Goal: Use online tool/utility: Use online tool/utility

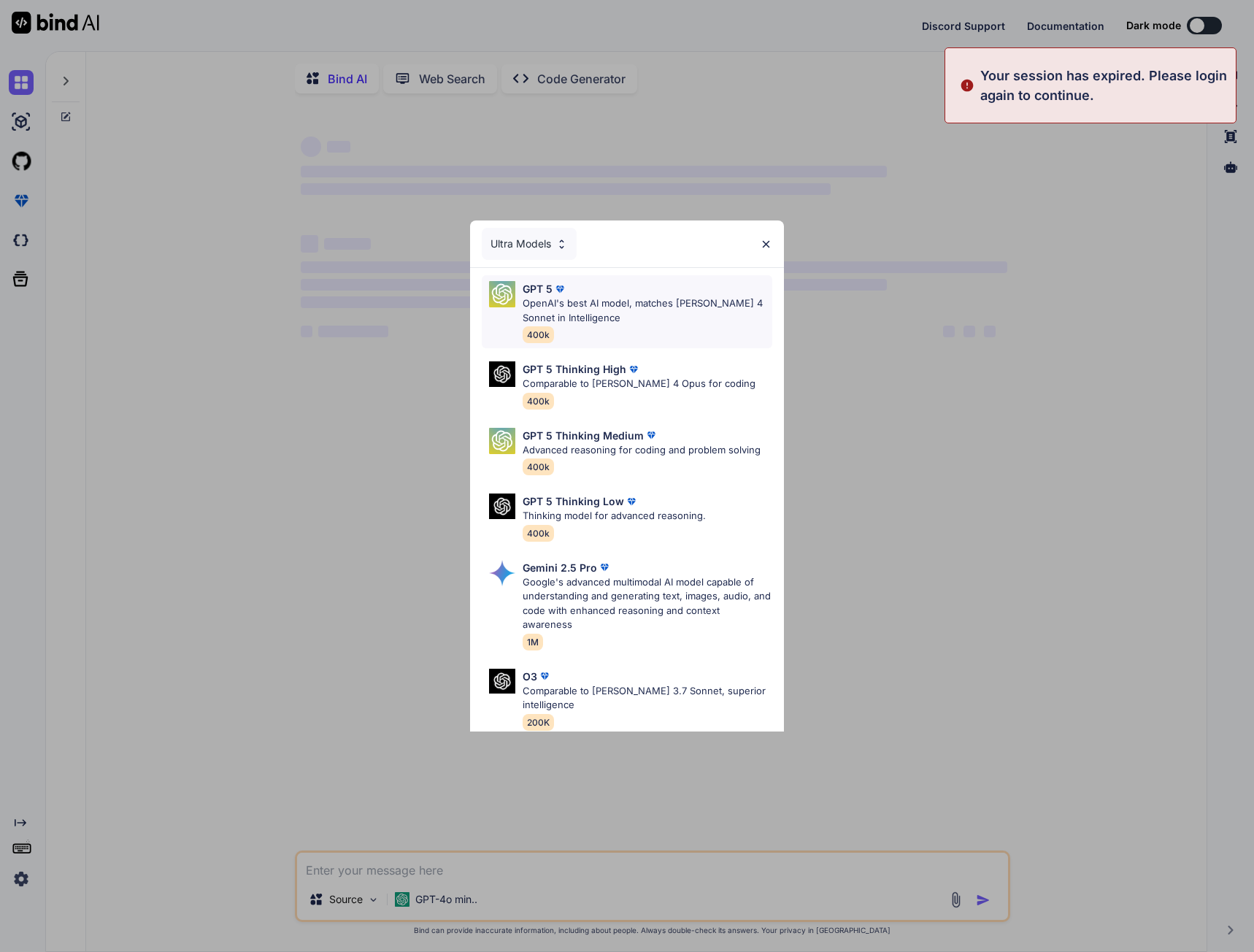
click at [633, 306] on p "OpenAI's best AI model, matches [PERSON_NAME] 4 Sonnet in Intelligence" at bounding box center [647, 311] width 250 height 29
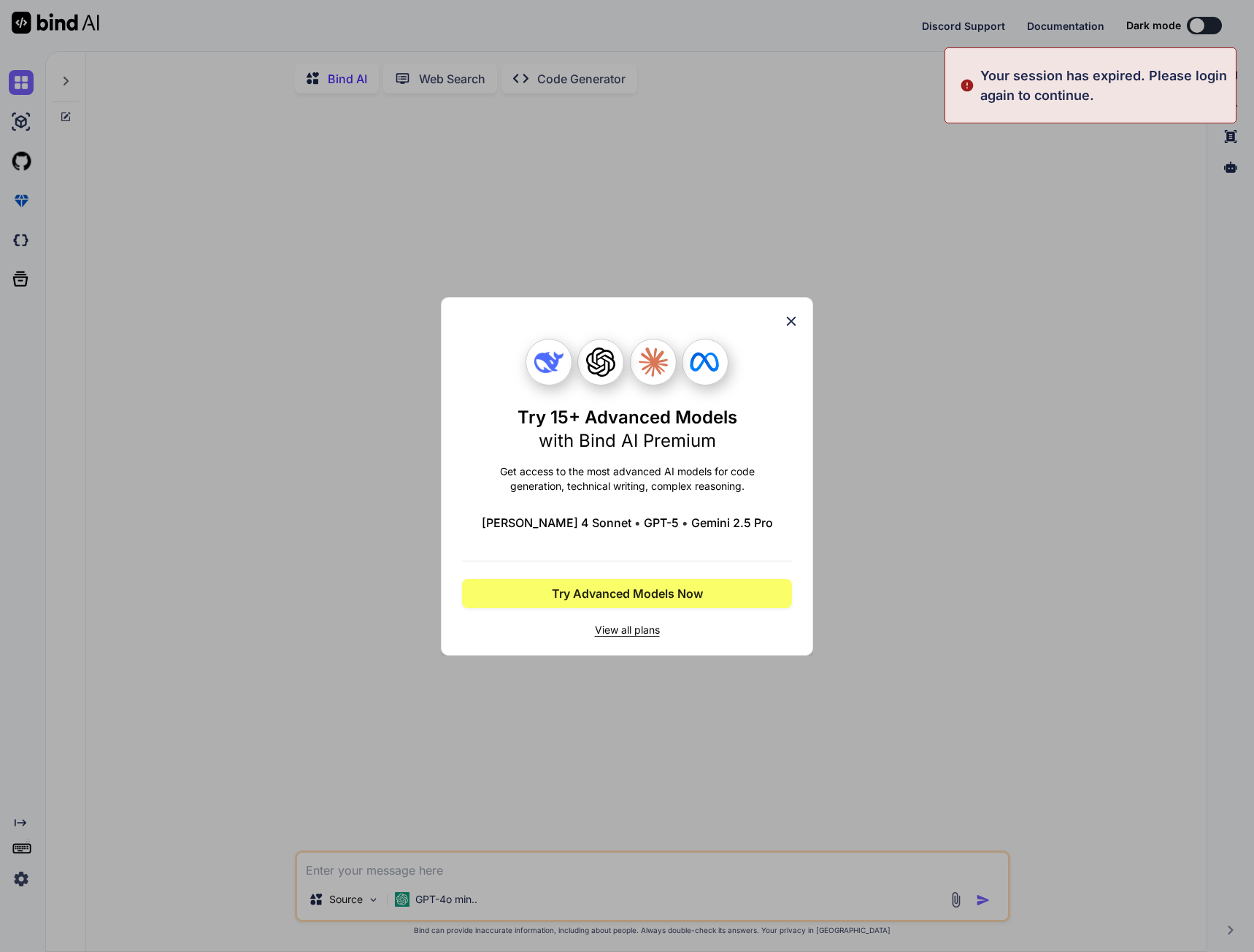
type textarea "x"
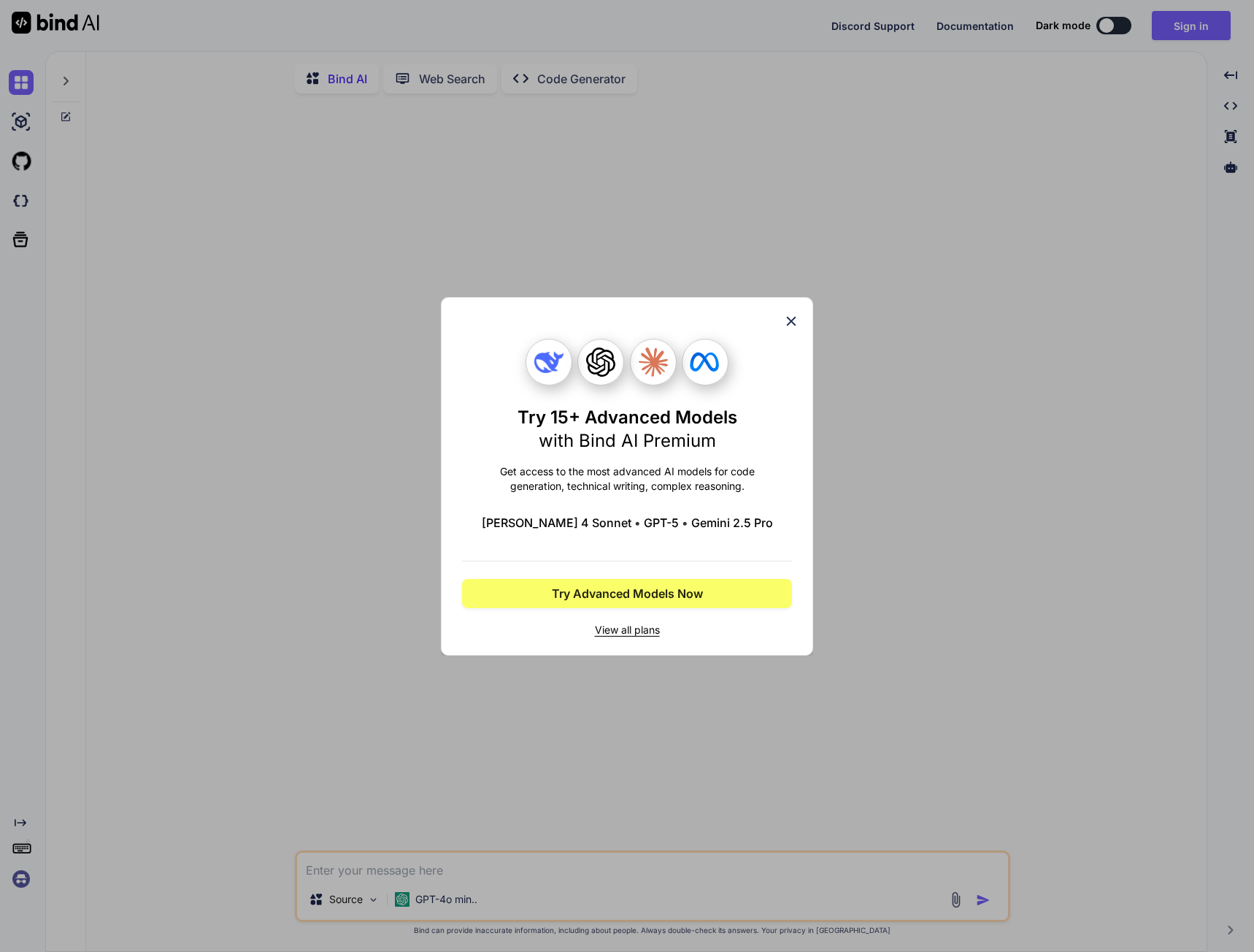
click at [781, 316] on div "Try 15+ Advanced Models with Bind AI Premium Get access to the most advanced AI…" at bounding box center [627, 476] width 330 height 357
click at [25, 866] on div "Try 15+ Advanced Models with Bind AI Premium Get access to the most advanced AI…" at bounding box center [627, 476] width 1254 height 952
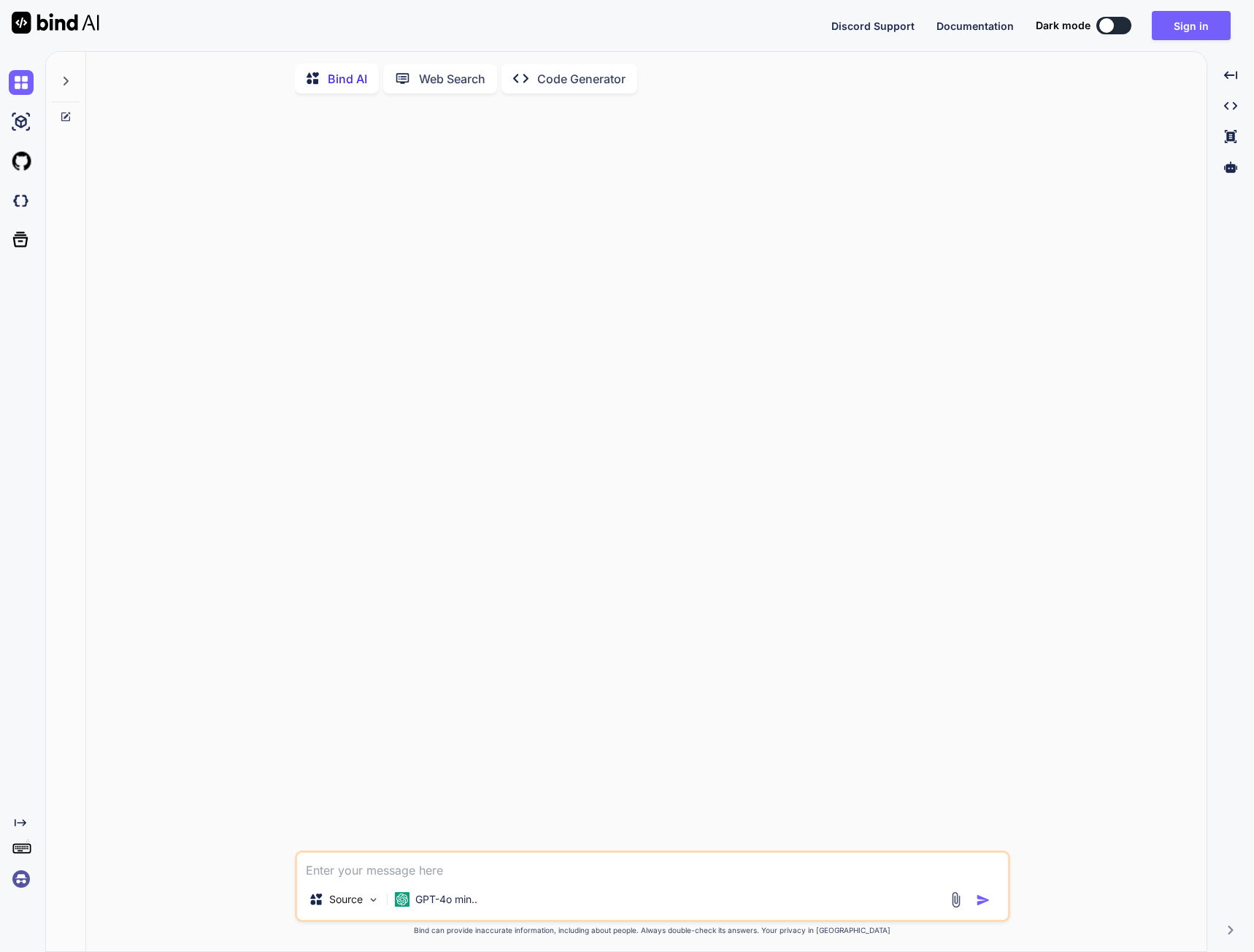
click at [19, 885] on img at bounding box center [20, 878] width 24 height 24
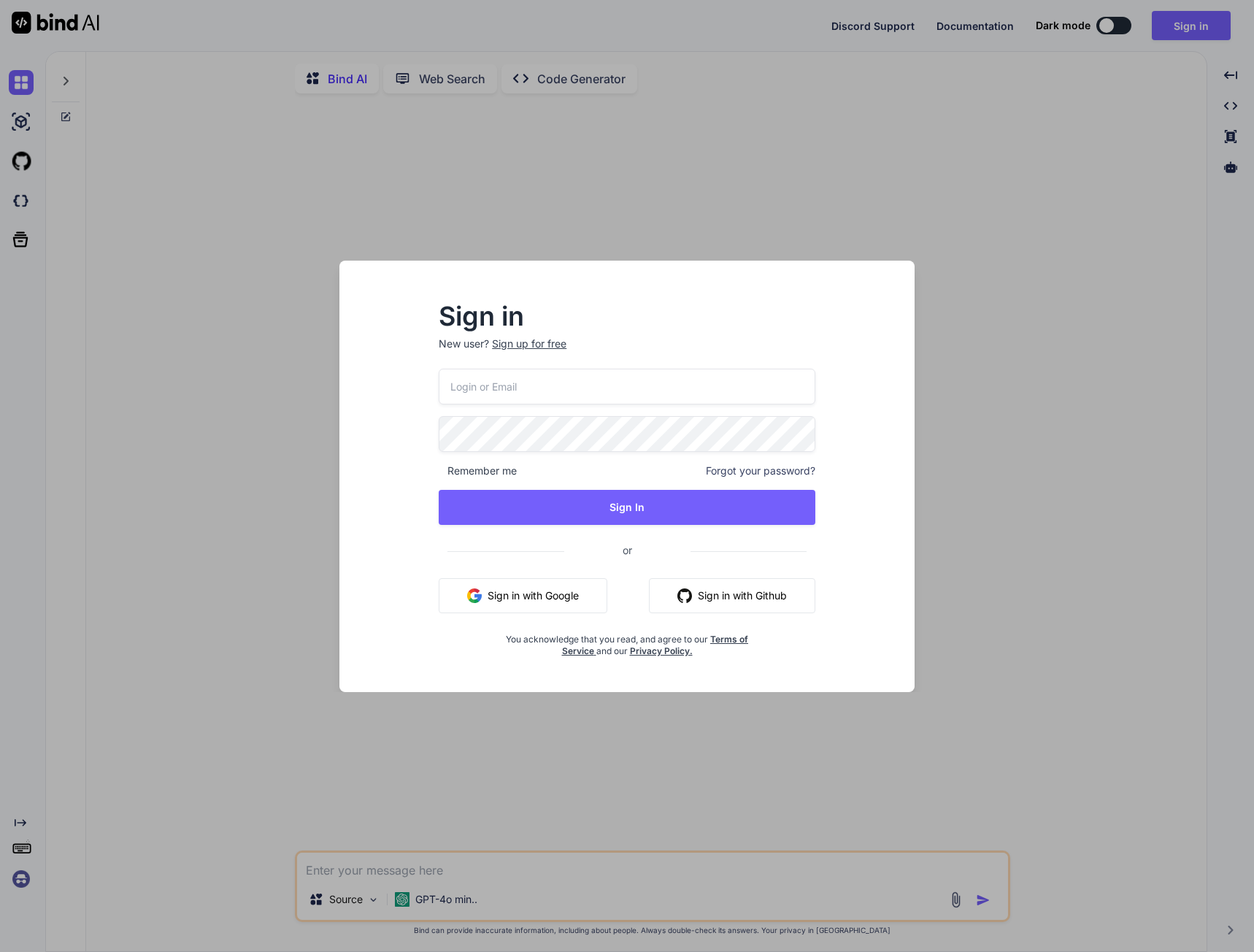
type input "[EMAIL_ADDRESS][DOMAIN_NAME]"
click at [571, 396] on input "[EMAIL_ADDRESS][DOMAIN_NAME]" at bounding box center [626, 386] width 376 height 35
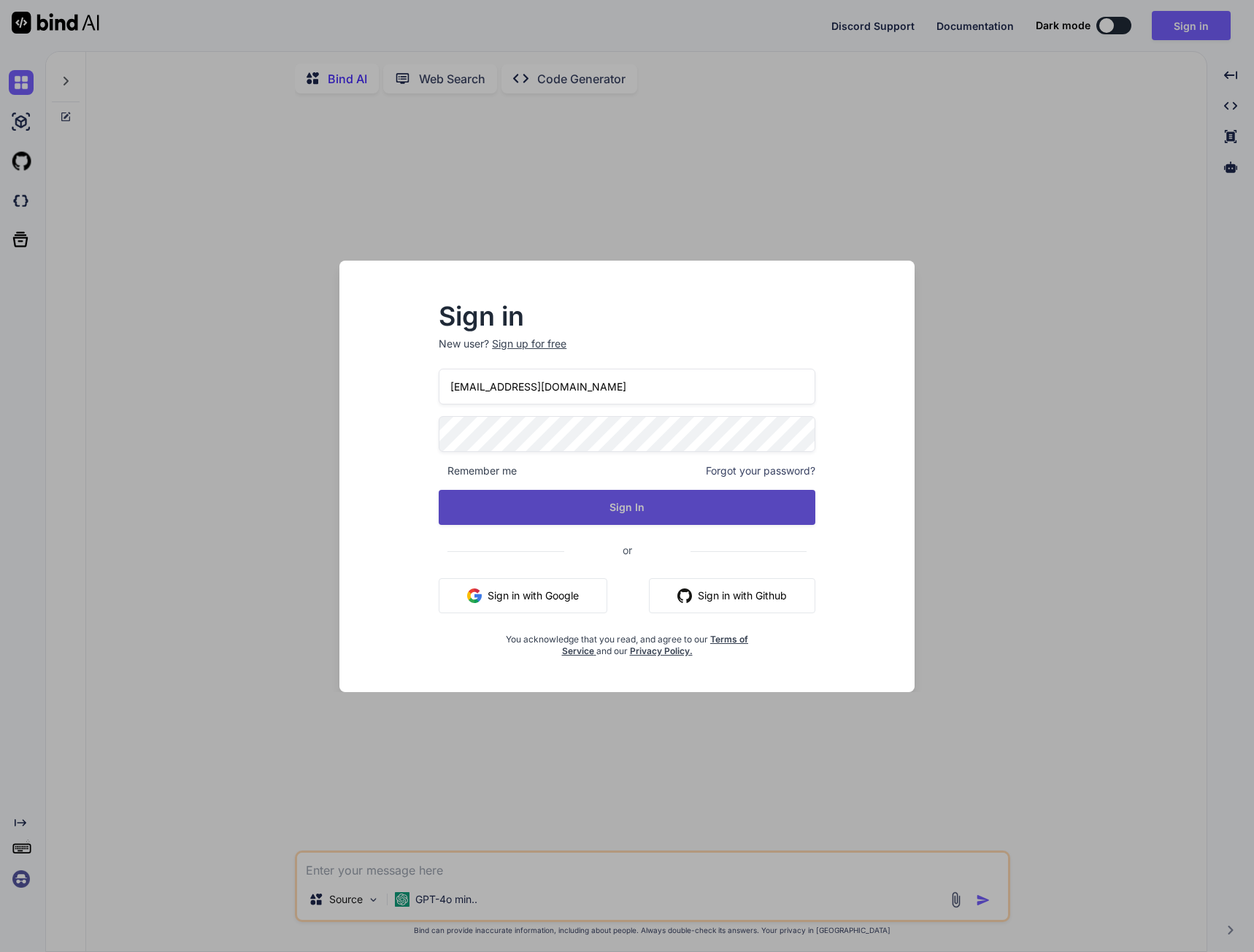
click at [607, 503] on button "Sign In" at bounding box center [626, 508] width 376 height 35
click at [637, 508] on button "Sign In" at bounding box center [626, 508] width 376 height 35
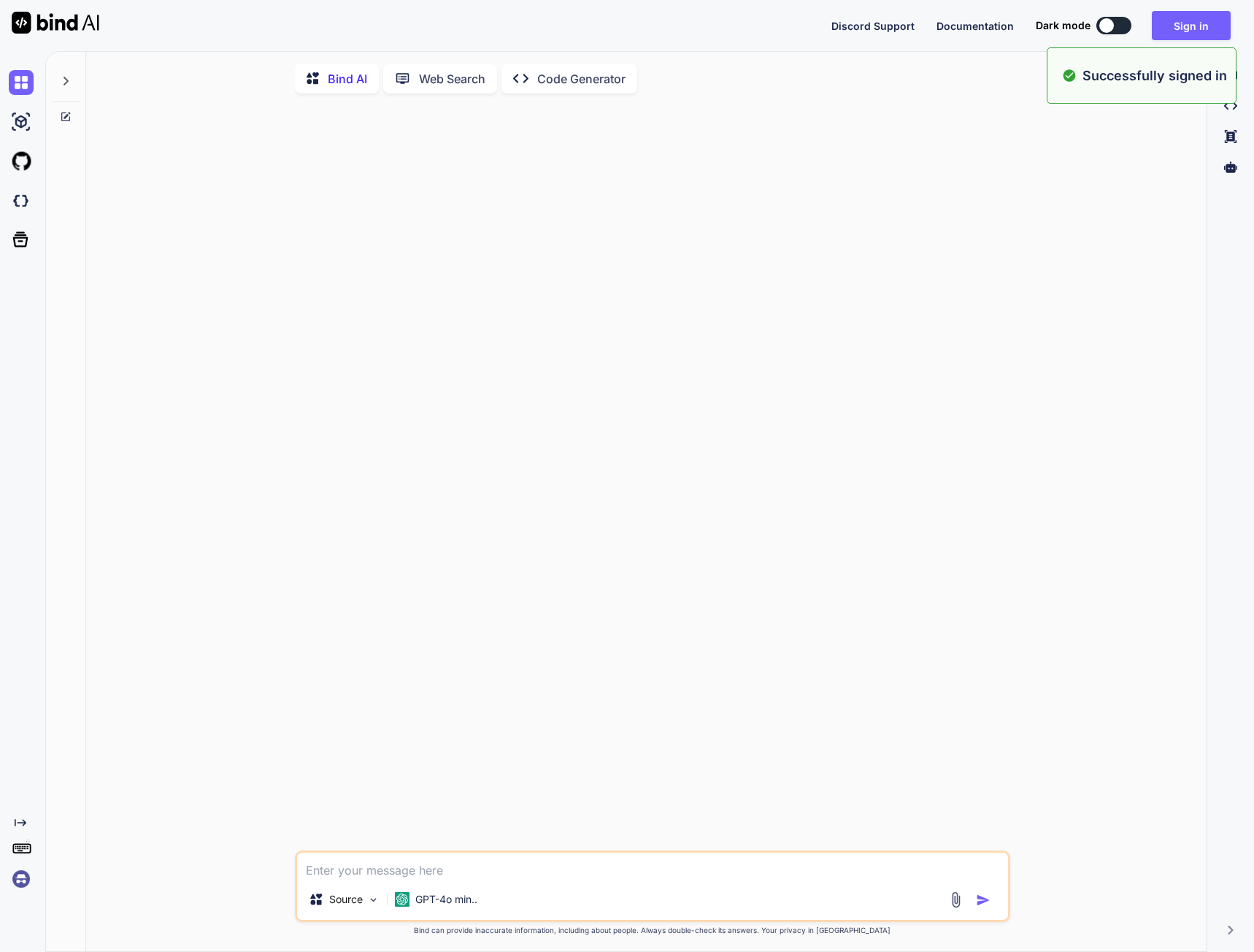
type textarea "x"
click at [24, 200] on img at bounding box center [20, 200] width 24 height 24
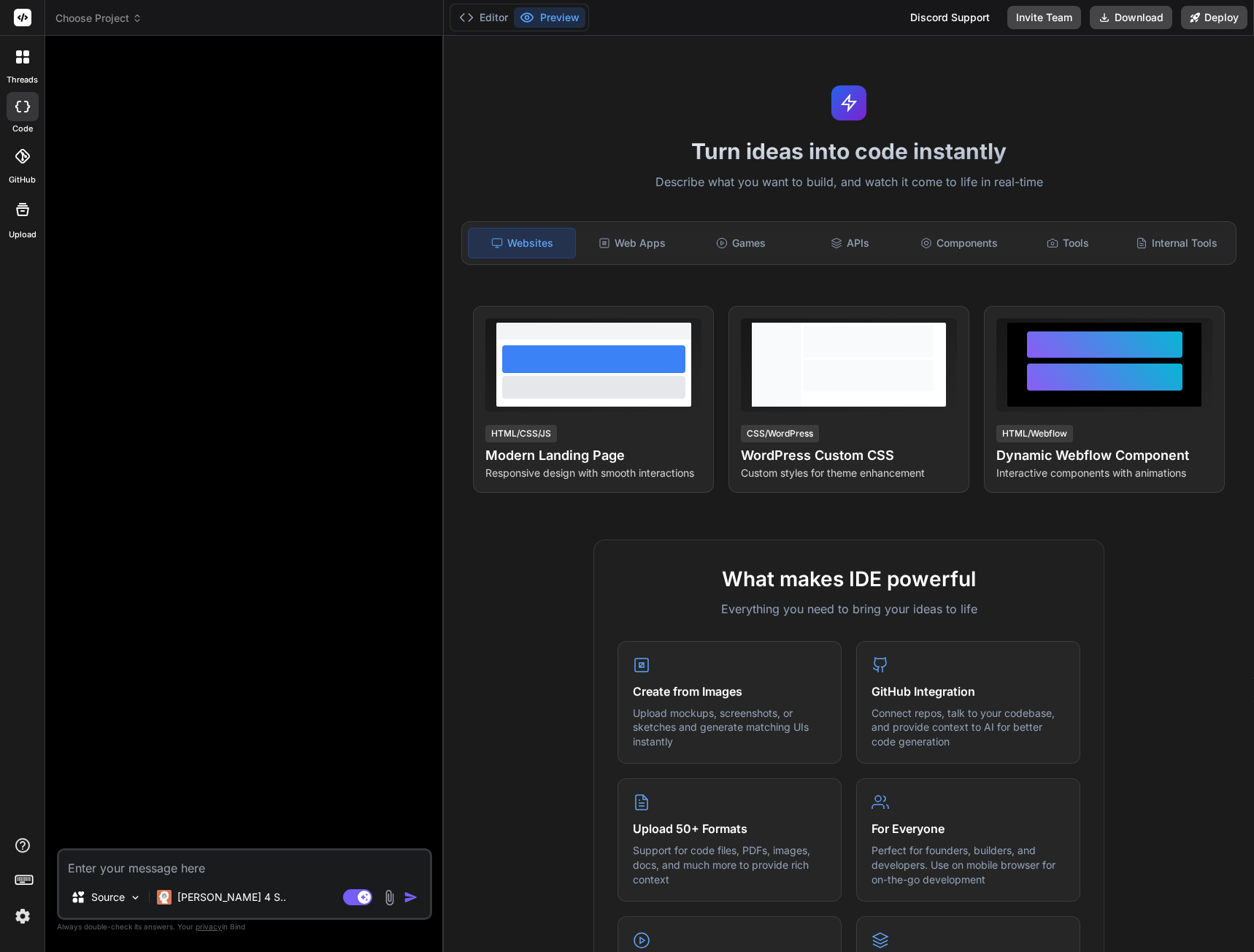
click at [95, 19] on span "Choose Project" at bounding box center [98, 18] width 87 height 14
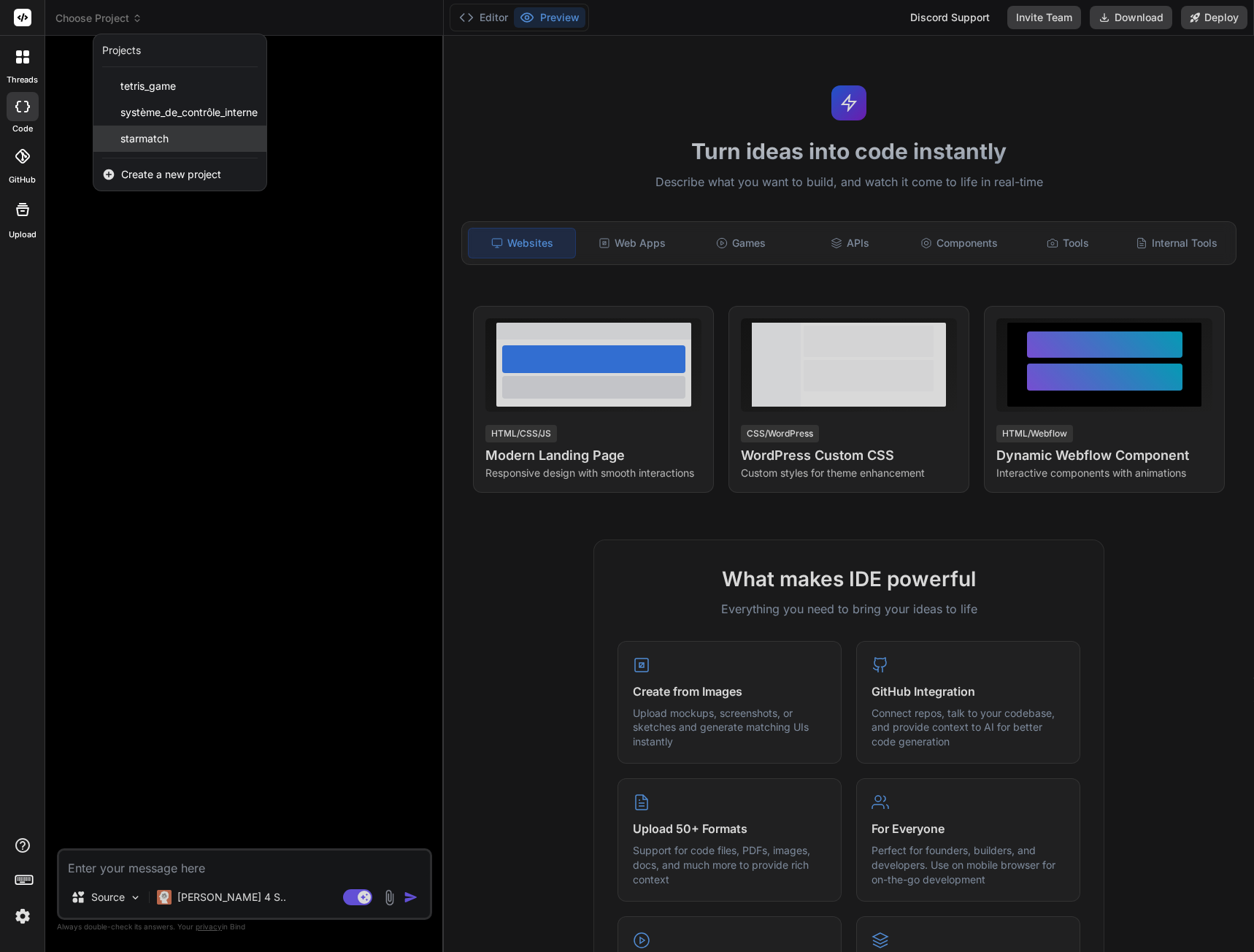
click at [145, 132] on span "starmatch" at bounding box center [144, 138] width 48 height 14
type textarea "x"
